Goal: Transaction & Acquisition: Purchase product/service

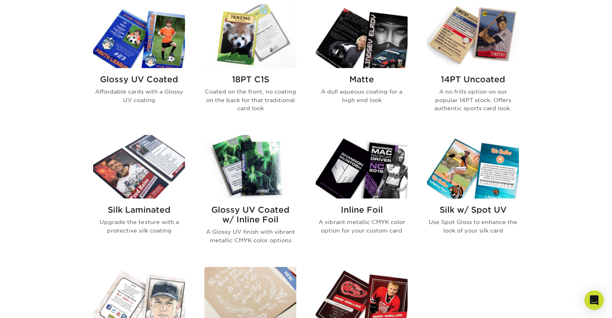
scroll to position [397, 0]
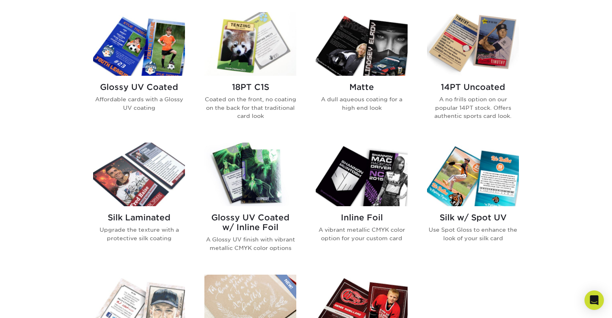
click at [159, 71] on img at bounding box center [139, 44] width 92 height 64
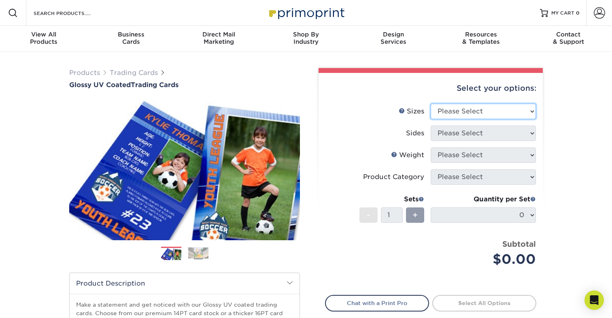
click at [480, 117] on select "Please Select 2.5" x 3.5"" at bounding box center [483, 111] width 105 height 15
select select "2.50x3.50"
click at [431, 104] on select "Please Select 2.5" x 3.5"" at bounding box center [483, 111] width 105 height 15
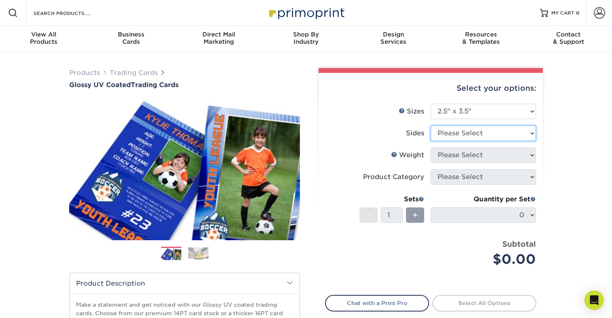
click at [472, 133] on select "Please Select Print Both Sides Print Front Only" at bounding box center [483, 133] width 105 height 15
select select "13abbda7-1d64-4f25-8bb2-c179b224825d"
click at [431, 126] on select "Please Select Print Both Sides Print Front Only" at bounding box center [483, 133] width 105 height 15
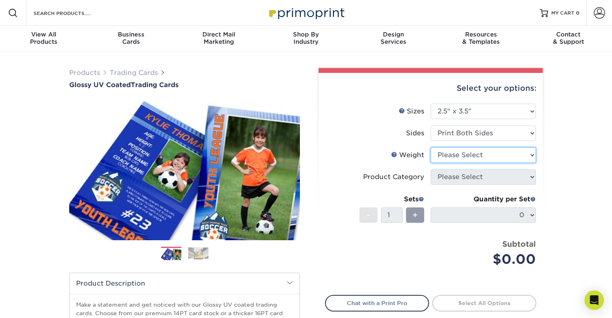
click at [475, 158] on select "Please Select 16PT 14PT 18PT C1S" at bounding box center [483, 154] width 105 height 15
select select "14PT"
click at [431, 147] on select "Please Select 16PT 14PT 18PT C1S" at bounding box center [483, 154] width 105 height 15
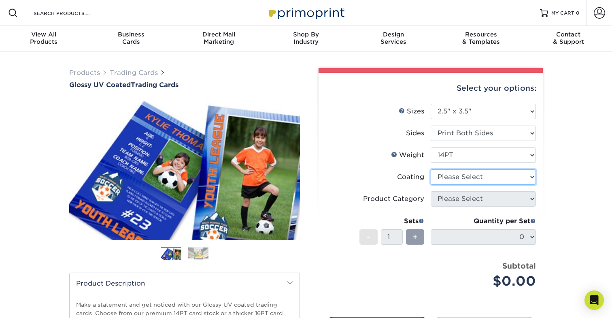
click at [470, 178] on select at bounding box center [483, 176] width 105 height 15
select select "ae367451-b2b8-45df-a344-0f05b6a12993"
click at [431, 169] on select at bounding box center [483, 176] width 105 height 15
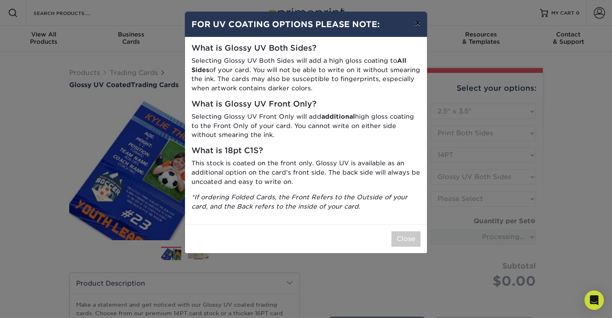
click at [414, 23] on button "×" at bounding box center [418, 23] width 19 height 23
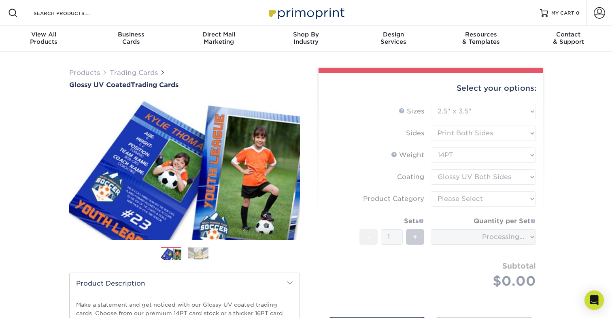
click at [482, 178] on form "Sizes Help Sizes Please Select 2.5" x 3.5" Sides Please Select 16PT - 1" at bounding box center [430, 206] width 211 height 204
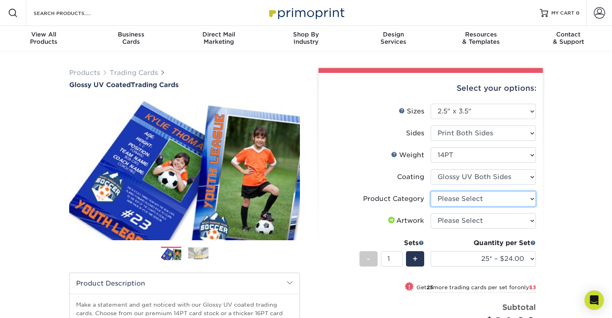
click at [479, 198] on select "Please Select Trading Cards" at bounding box center [483, 198] width 105 height 15
select select "c2f9bce9-36c2-409d-b101-c29d9d031e18"
click at [431, 191] on select "Please Select Trading Cards" at bounding box center [483, 198] width 105 height 15
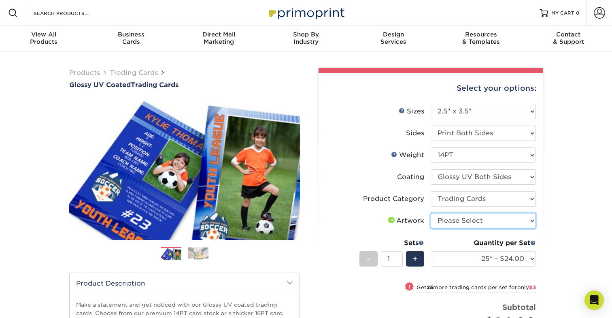
click at [474, 218] on select "Please Select I will upload files I need a design - $100" at bounding box center [483, 220] width 105 height 15
select select "upload"
click at [431, 213] on select "Please Select I will upload files I need a design - $100" at bounding box center [483, 220] width 105 height 15
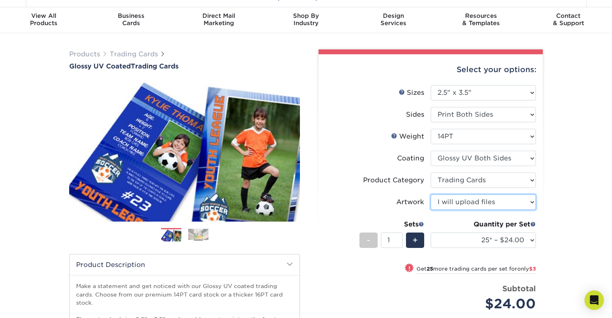
scroll to position [29, 0]
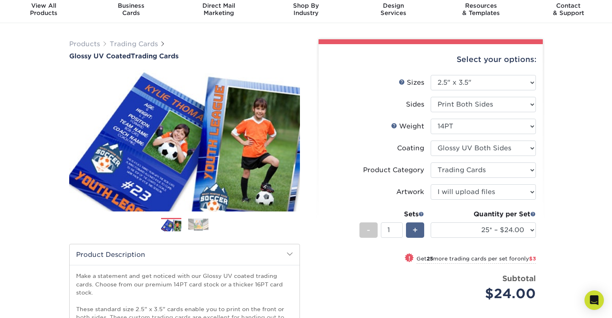
click at [421, 226] on div "+" at bounding box center [415, 229] width 18 height 15
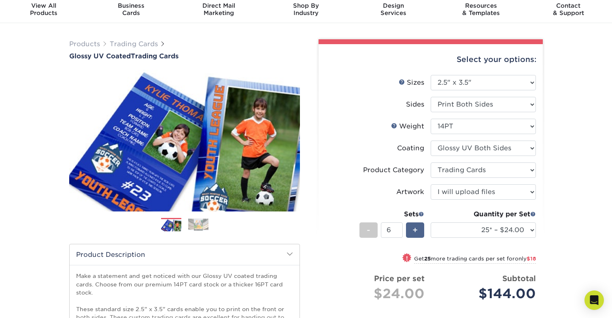
click at [421, 226] on div "+" at bounding box center [415, 229] width 18 height 15
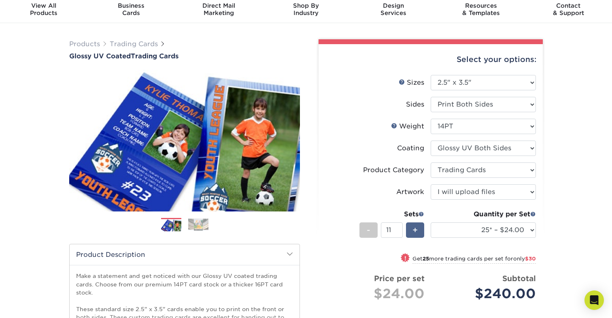
click at [421, 226] on div "+" at bounding box center [415, 229] width 18 height 15
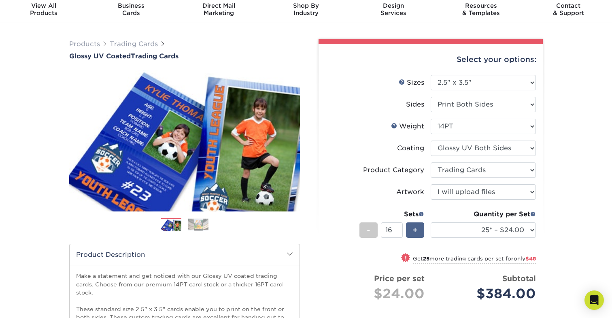
click at [421, 226] on div "+" at bounding box center [415, 229] width 18 height 15
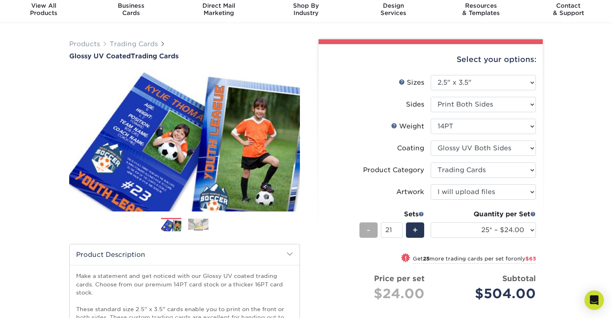
click at [361, 236] on div "-" at bounding box center [369, 229] width 18 height 15
click at [392, 232] on input "20" at bounding box center [391, 229] width 21 height 15
click at [368, 233] on span "-" at bounding box center [369, 230] width 4 height 12
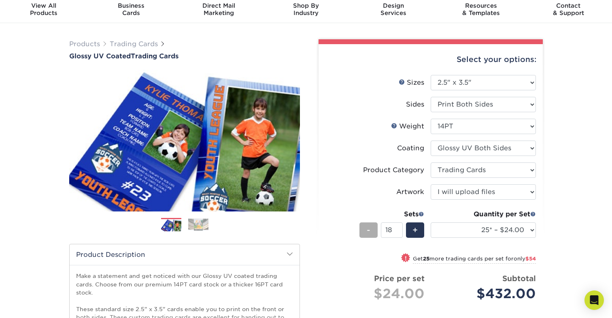
click at [368, 233] on span "-" at bounding box center [369, 230] width 4 height 12
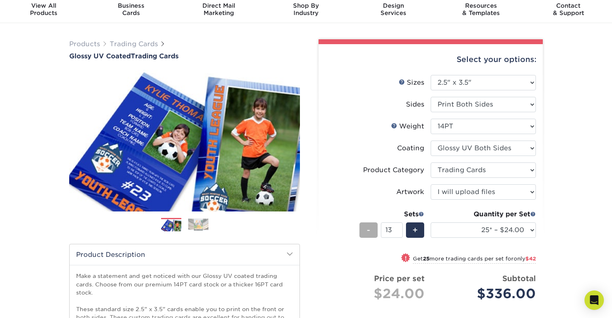
click at [368, 233] on span "-" at bounding box center [369, 230] width 4 height 12
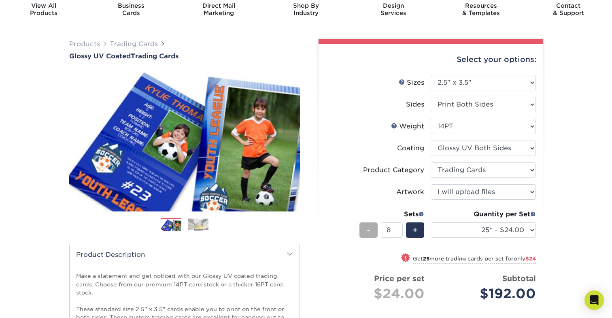
click at [368, 233] on span "-" at bounding box center [369, 230] width 4 height 12
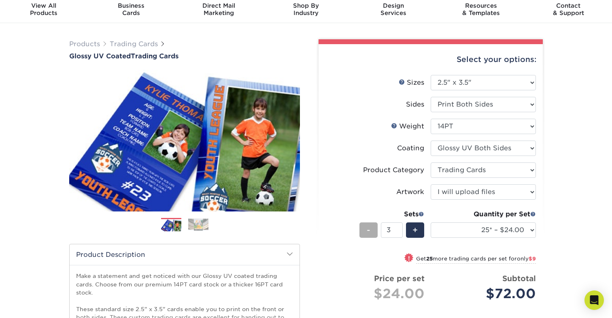
click at [368, 233] on span "-" at bounding box center [369, 230] width 4 height 12
type input "1"
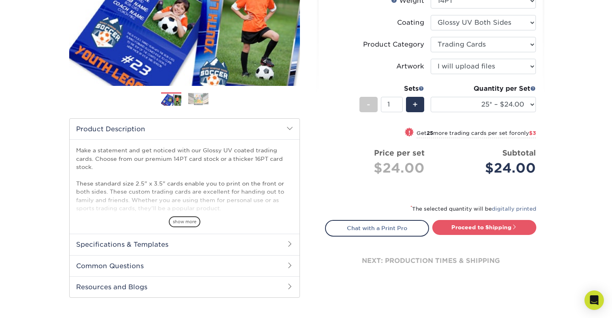
scroll to position [0, 0]
